Goal: Task Accomplishment & Management: Complete application form

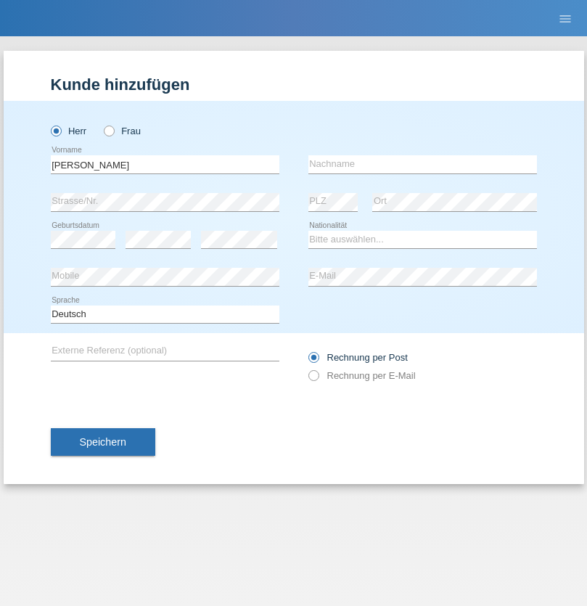
type input "[PERSON_NAME]"
click at [422, 164] on input "text" at bounding box center [422, 164] width 229 height 18
type input "Senn"
select select "CH"
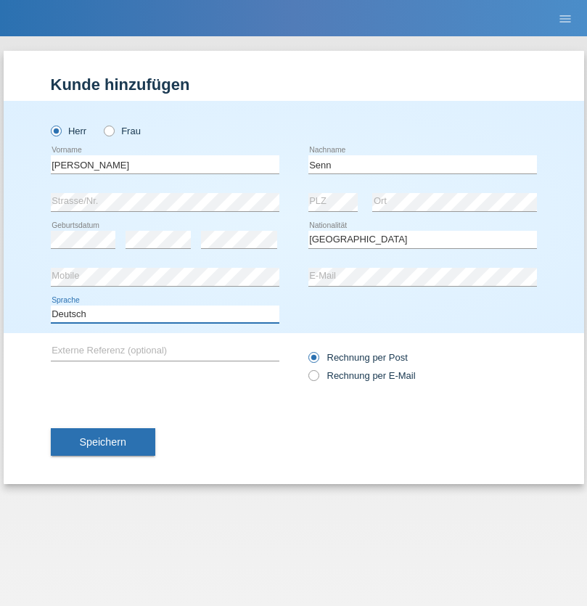
select select "en"
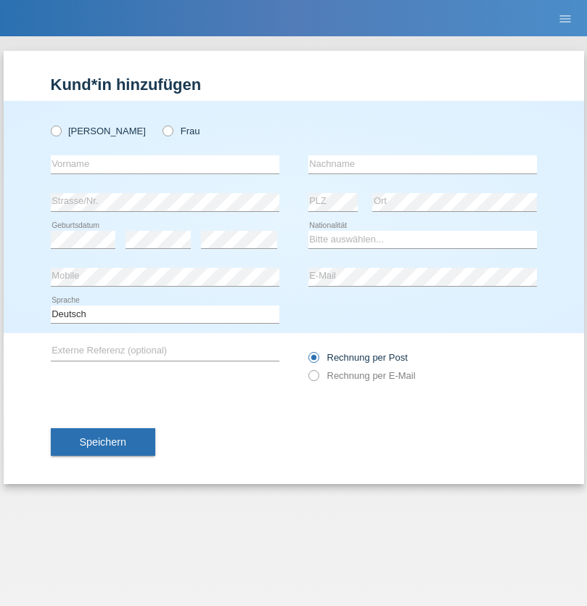
radio input "true"
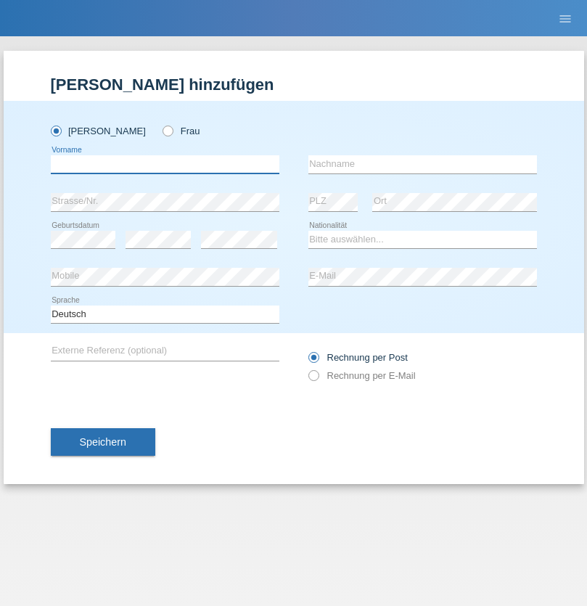
click at [165, 164] on input "text" at bounding box center [165, 164] width 229 height 18
type input "Mohammad Qais"
click at [422, 164] on input "text" at bounding box center [422, 164] width 229 height 18
type input "Nemani"
select select "AF"
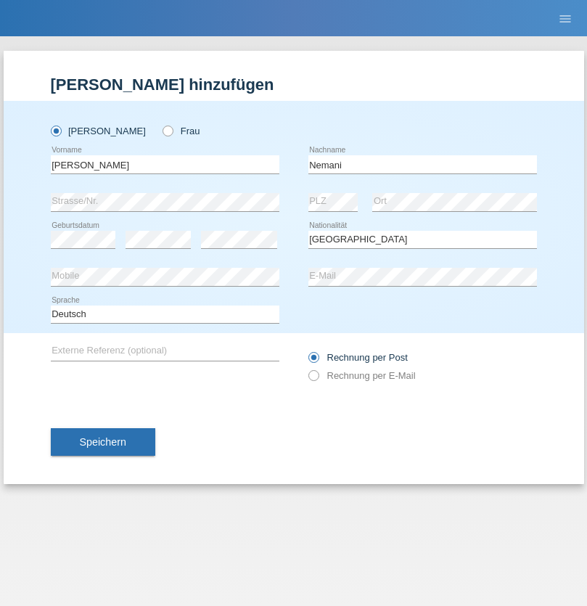
select select "C"
select select "02"
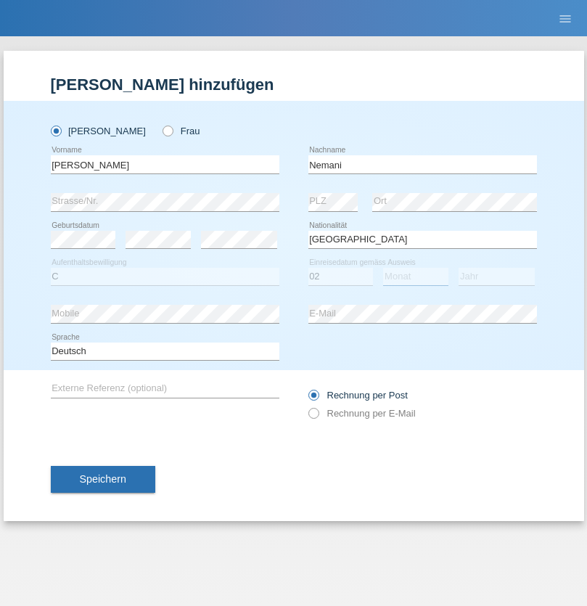
select select "01"
select select "2021"
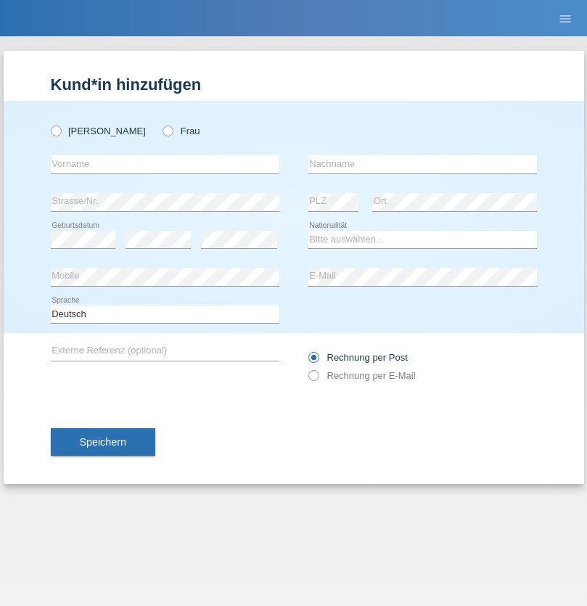
radio input "true"
click at [165, 164] on input "text" at bounding box center [165, 164] width 229 height 18
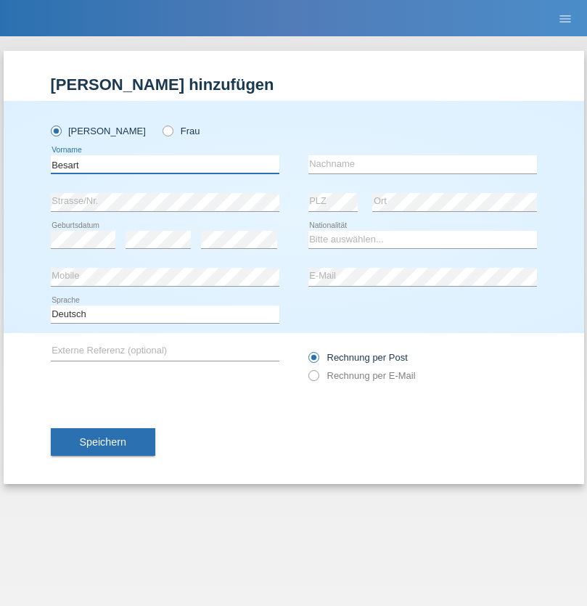
type input "Besart"
click at [422, 164] on input "text" at bounding box center [422, 164] width 229 height 18
type input "Emiri"
select select "XK"
select select "C"
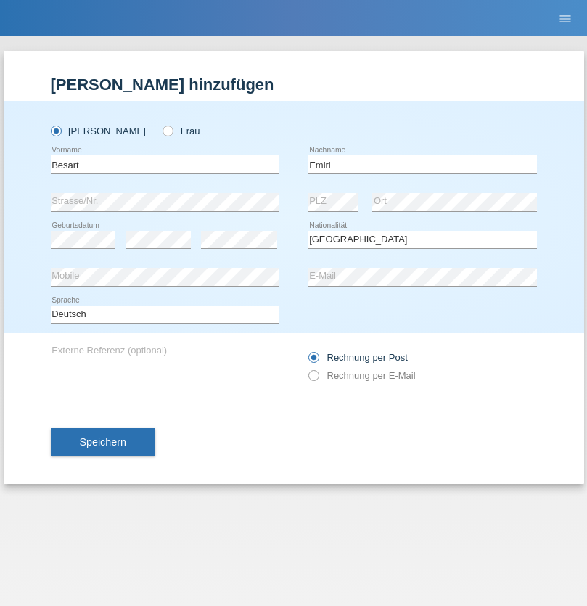
select select "04"
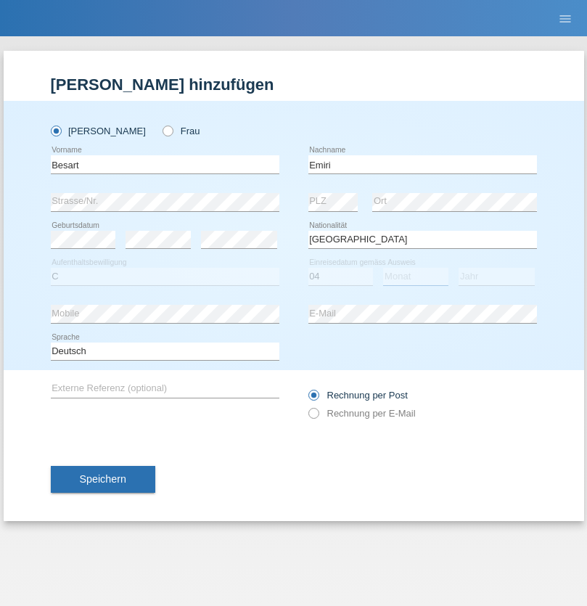
select select "04"
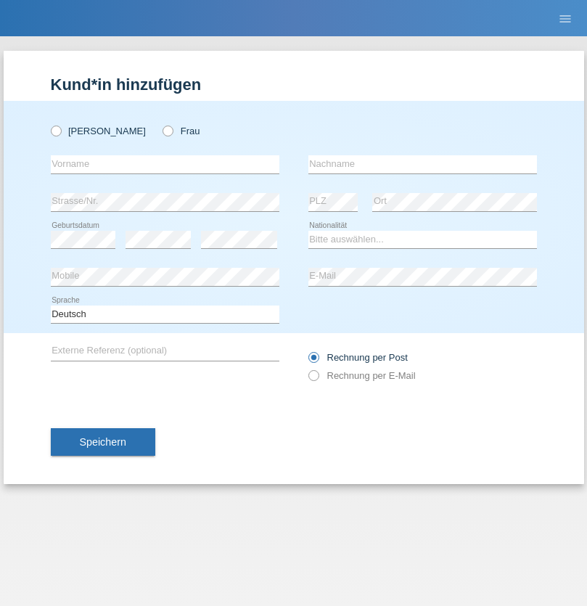
radio input "true"
click at [165, 164] on input "text" at bounding box center [165, 164] width 229 height 18
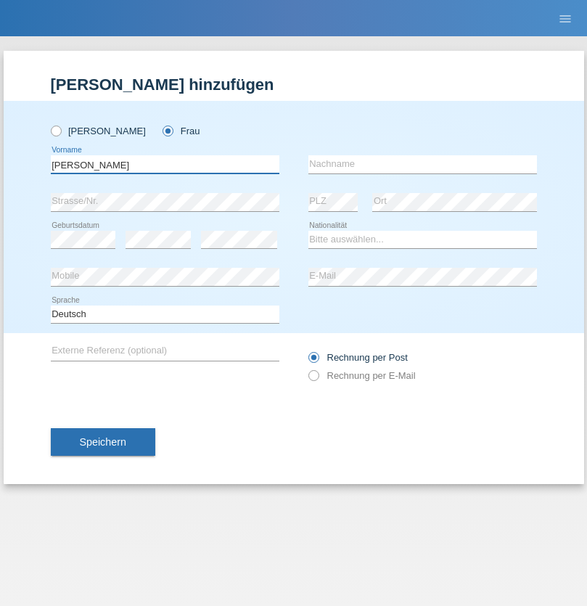
type input "Camille"
click at [422, 164] on input "text" at bounding box center [422, 164] width 229 height 18
type input "Jacquet"
select select "CH"
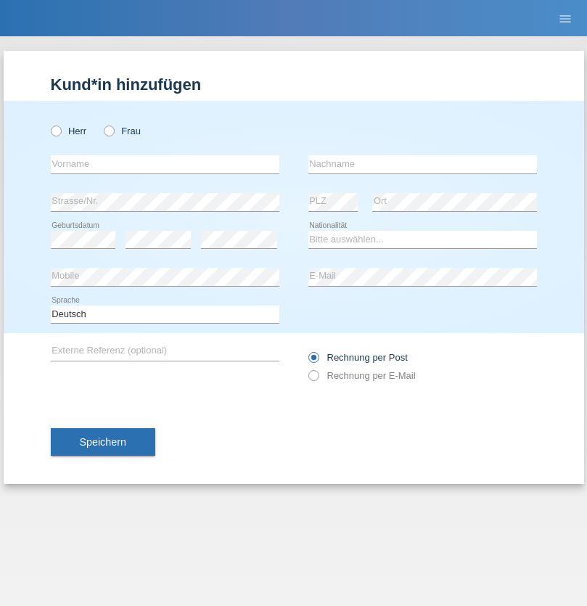
radio input "true"
select select "DE"
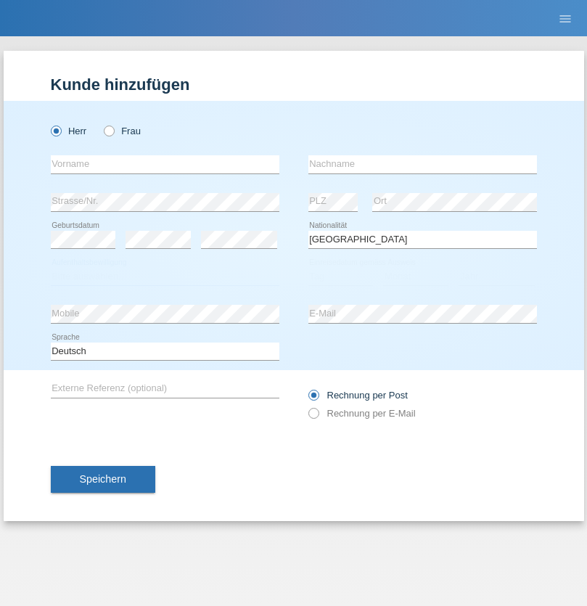
select select "C"
select select "07"
select select "11"
select select "1972"
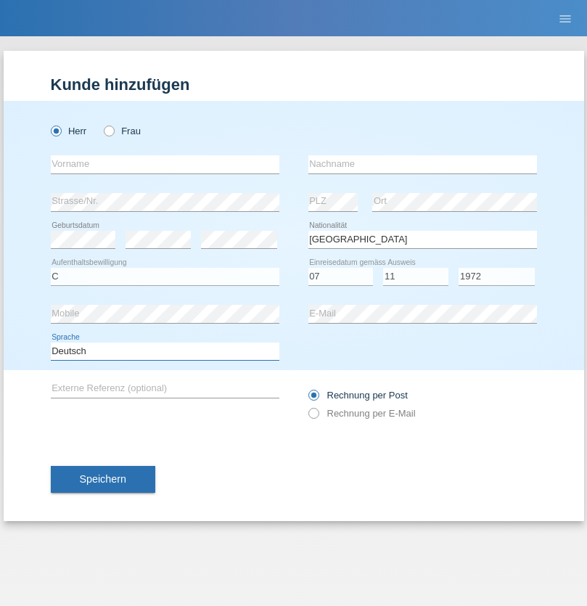
select select "en"
